Goal: Transaction & Acquisition: Purchase product/service

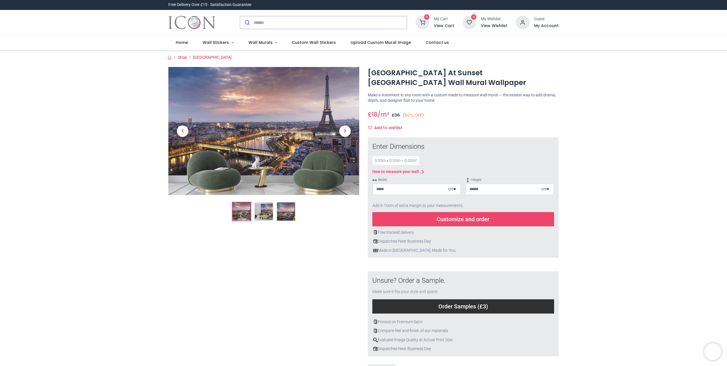
click at [454, 212] on div "Customize and order" at bounding box center [463, 219] width 182 height 14
click at [424, 184] on input "number" at bounding box center [410, 189] width 75 height 10
type input "*"
type input "***"
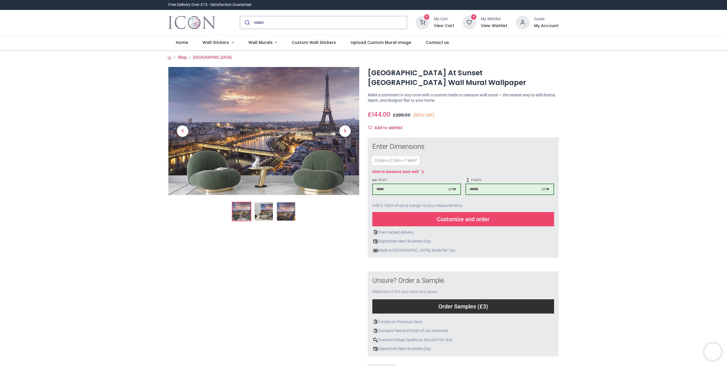
click at [517, 123] on div "Add to wishlist" at bounding box center [463, 128] width 191 height 10
click at [467, 212] on div "Customize and order" at bounding box center [463, 219] width 182 height 14
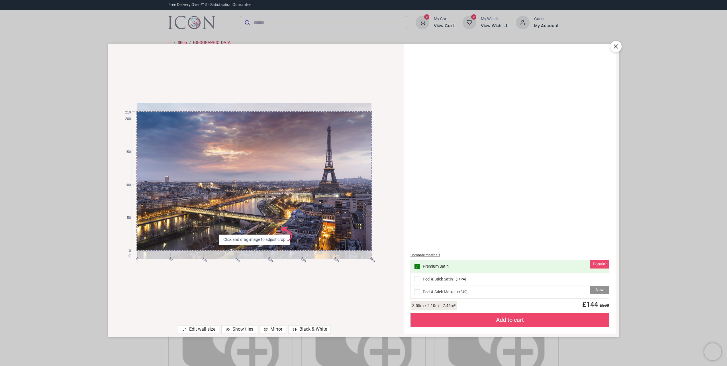
click at [417, 279] on span at bounding box center [417, 279] width 6 height 6
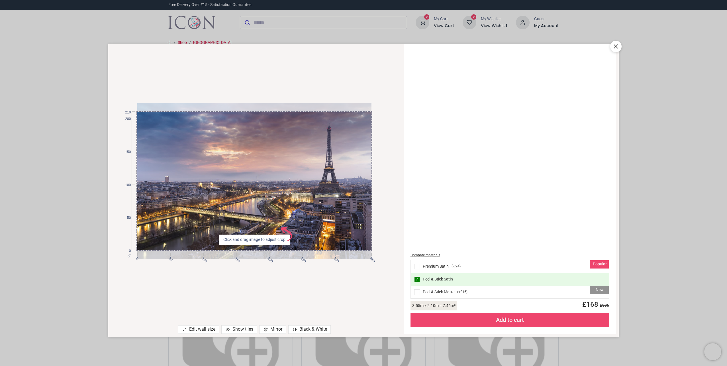
click at [417, 265] on span at bounding box center [417, 266] width 6 height 6
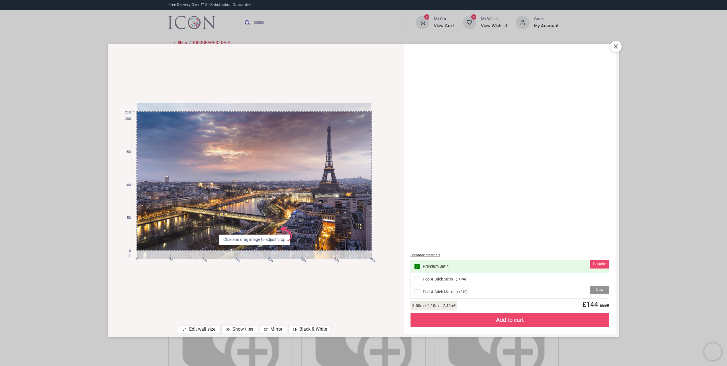
click at [522, 171] on div "Compare materials Popular ✓ Premium Satin Peel & Stick Satin ( +£24 ) New Peel …" at bounding box center [510, 188] width 206 height 283
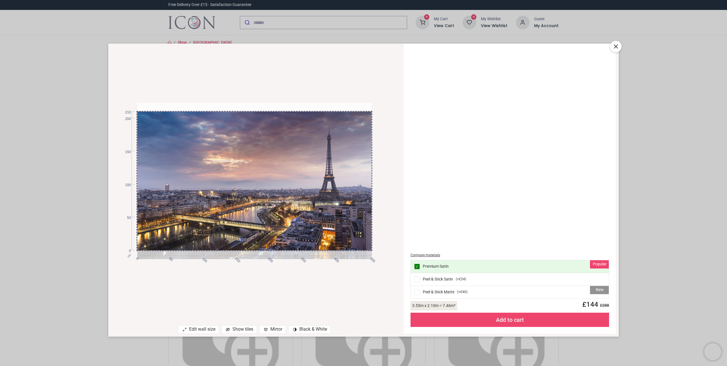
drag, startPoint x: 251, startPoint y: 186, endPoint x: 262, endPoint y: 148, distance: 39.7
click at [255, 167] on div at bounding box center [254, 189] width 234 height 156
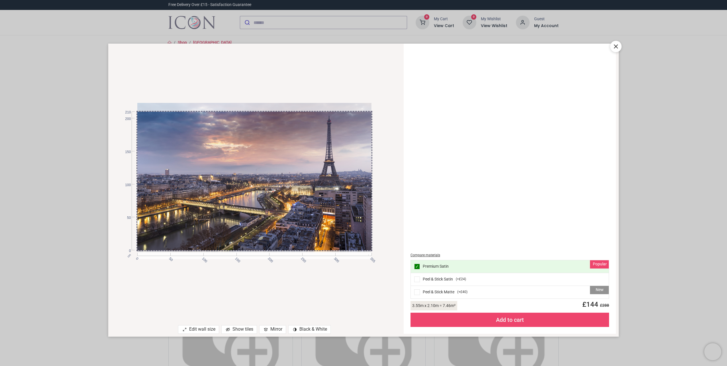
click at [614, 49] on icon at bounding box center [615, 46] width 7 height 7
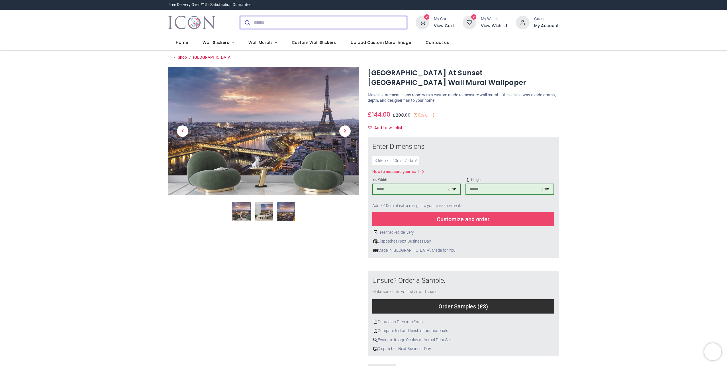
click at [321, 22] on input "search" at bounding box center [329, 22] width 153 height 13
click at [382, 42] on span "Upload Custom Mural Image" at bounding box center [381, 43] width 60 height 6
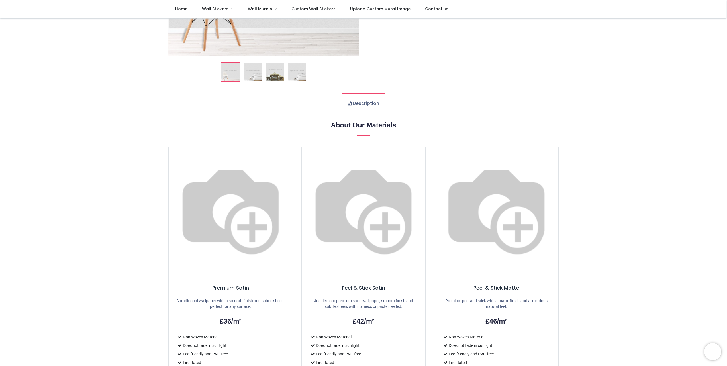
scroll to position [171, 0]
click at [364, 103] on link "Description" at bounding box center [363, 103] width 42 height 20
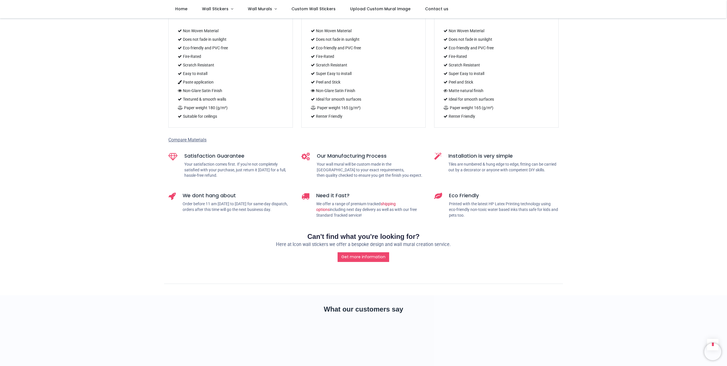
scroll to position [484, 0]
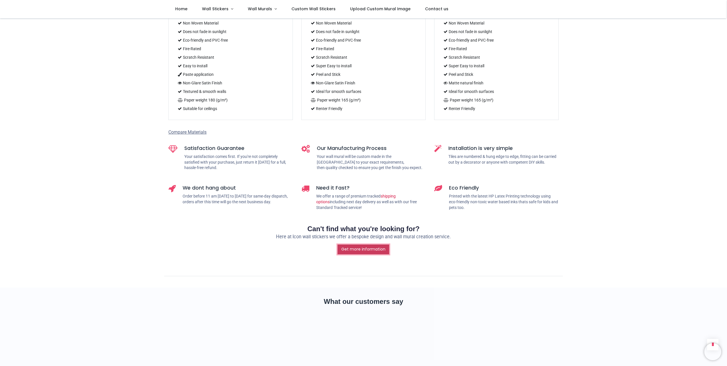
click at [372, 244] on link "Get more information" at bounding box center [363, 249] width 52 height 10
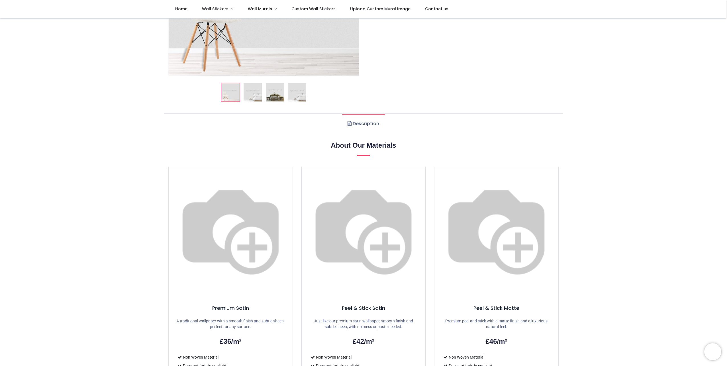
scroll to position [0, 0]
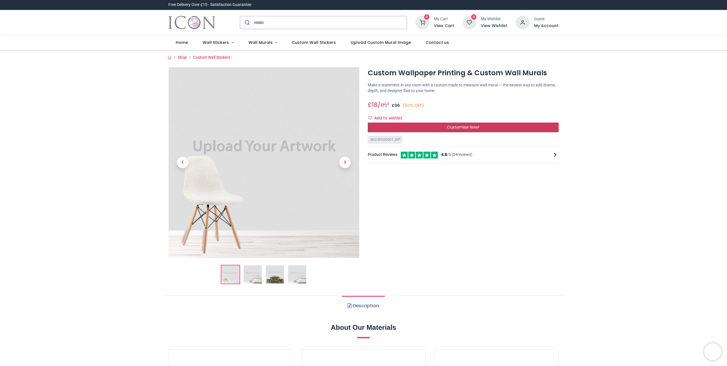
click at [449, 127] on span "Customise Now!" at bounding box center [463, 127] width 32 height 6
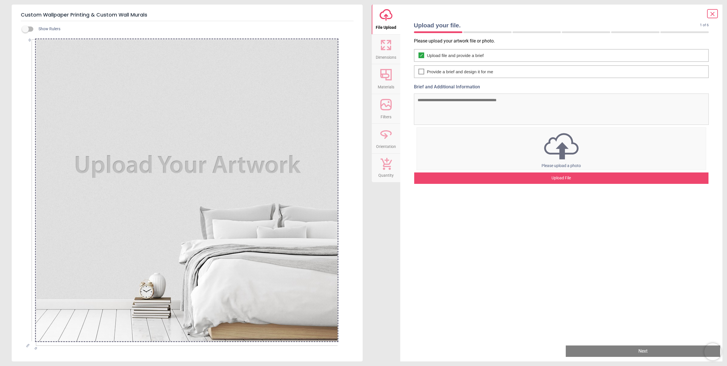
click at [449, 103] on textarea "Brief and Additional Information" at bounding box center [561, 108] width 295 height 31
